Goal: Information Seeking & Learning: Learn about a topic

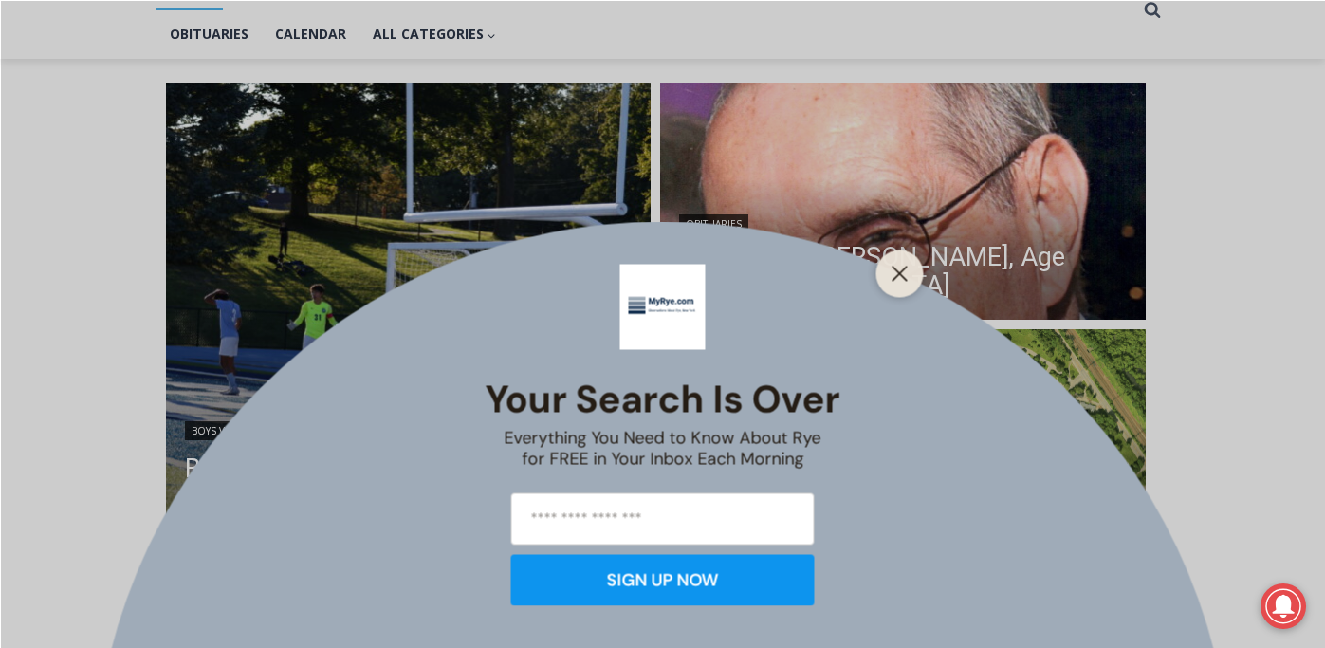
scroll to position [456, 0]
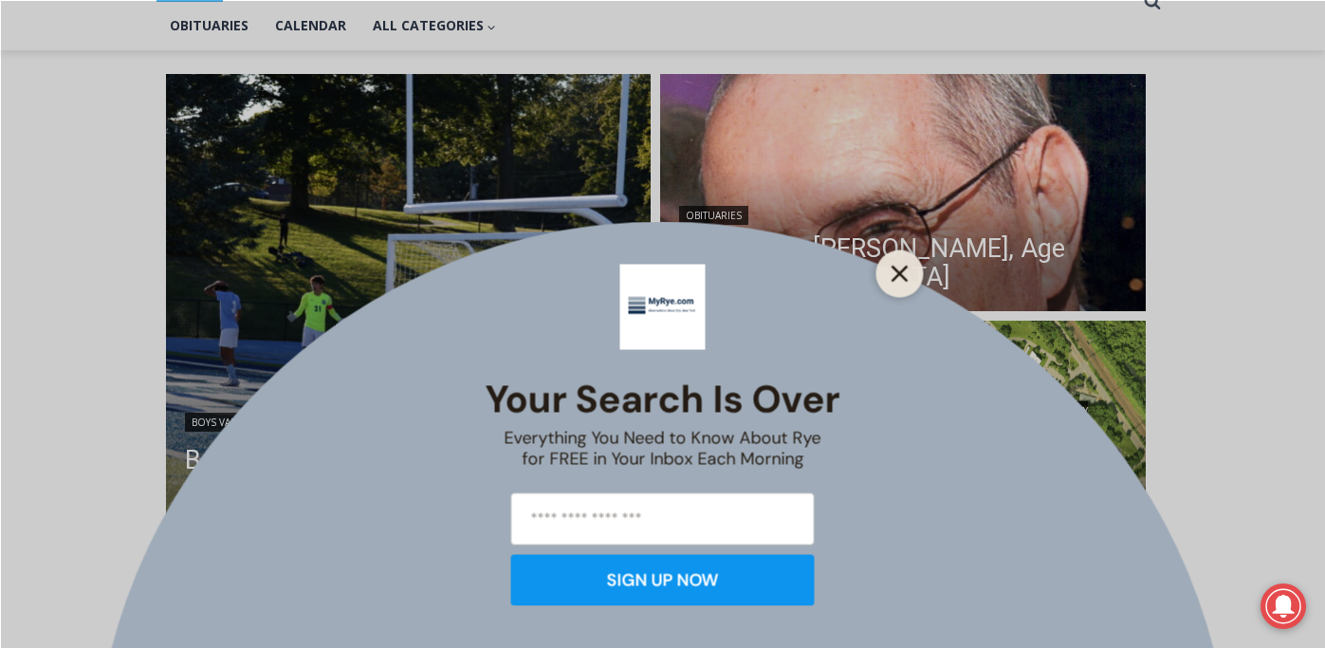
click at [902, 271] on icon "Close" at bounding box center [899, 273] width 17 height 17
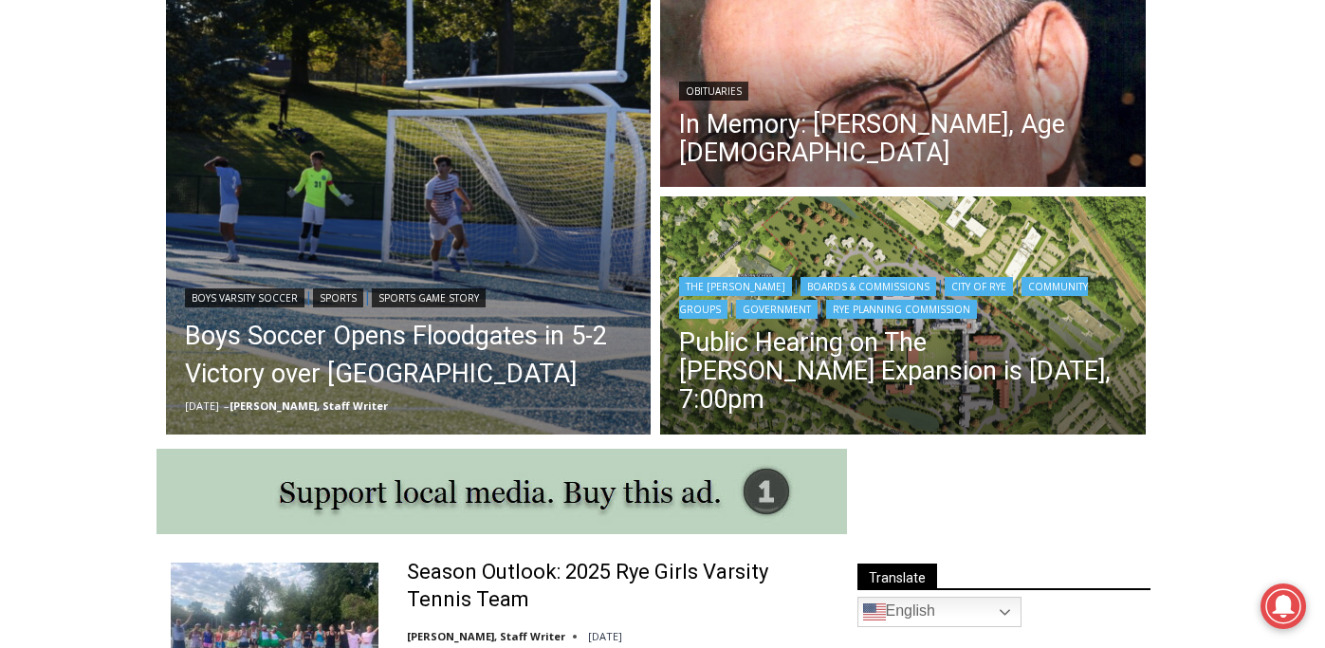
scroll to position [575, 0]
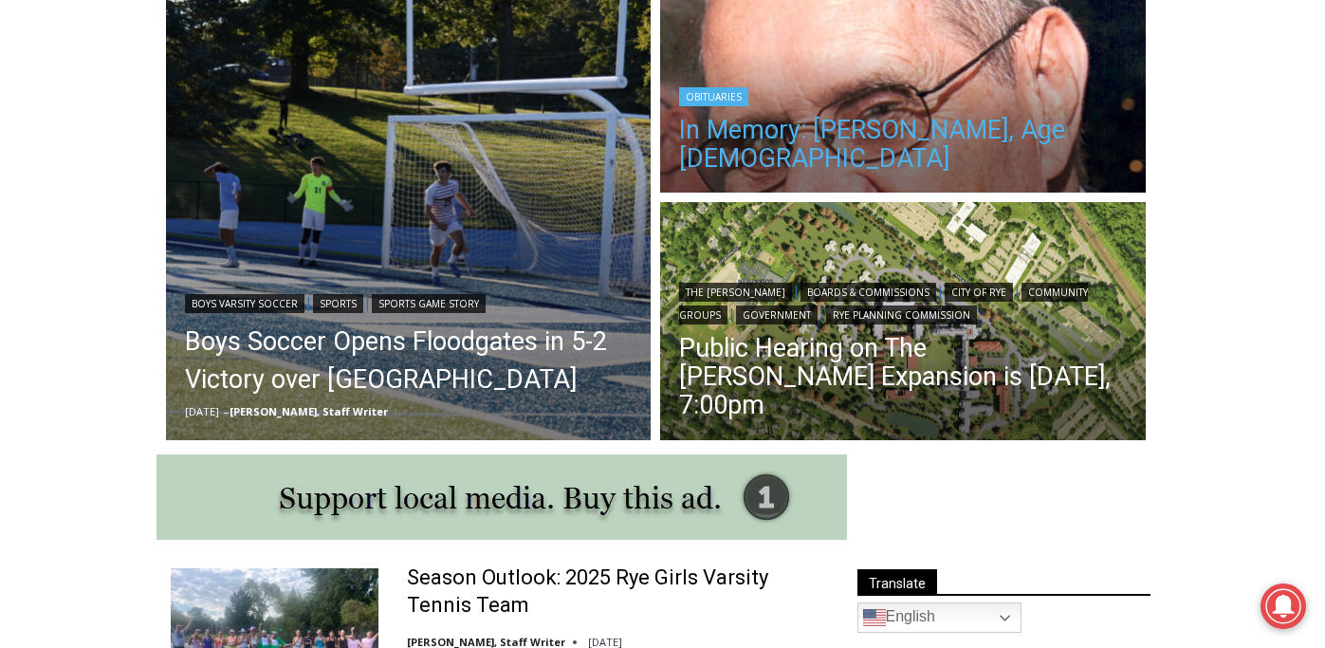
click at [939, 147] on link "In Memory: [PERSON_NAME], Age [DEMOGRAPHIC_DATA]" at bounding box center [903, 144] width 448 height 57
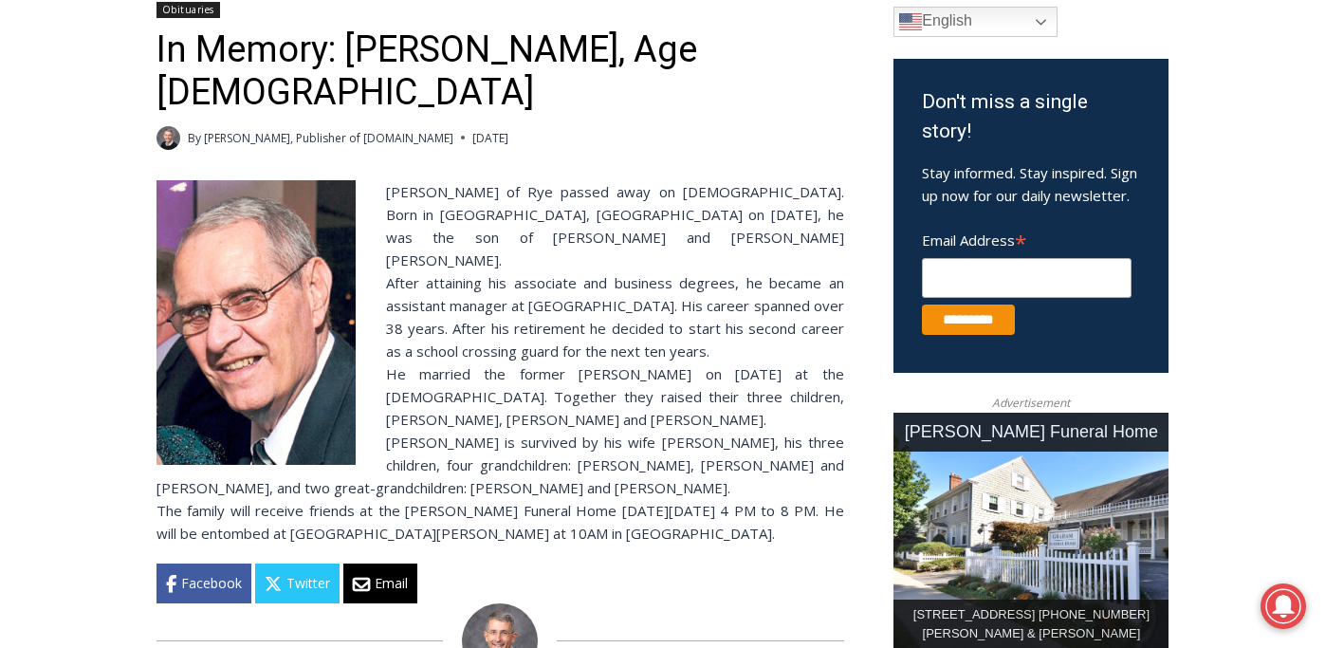
scroll to position [570, 0]
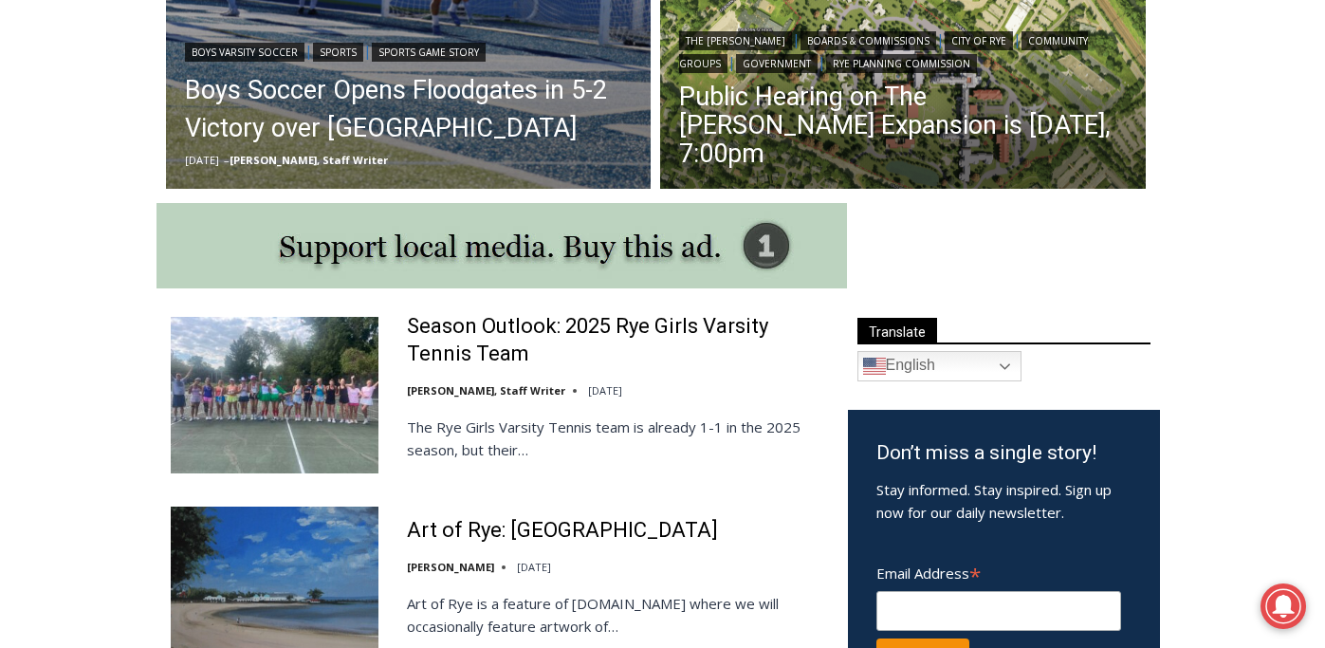
scroll to position [575, 0]
